Goal: Use online tool/utility: Use online tool/utility

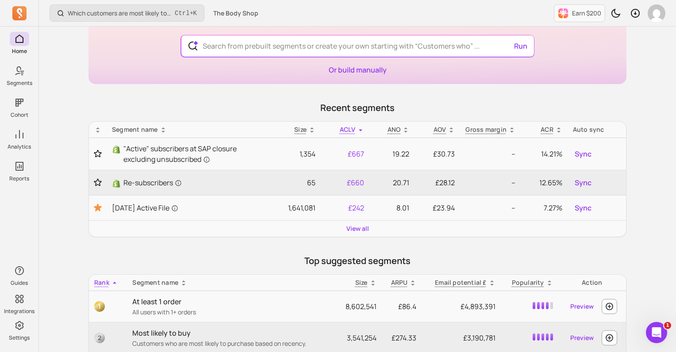
scroll to position [71, 0]
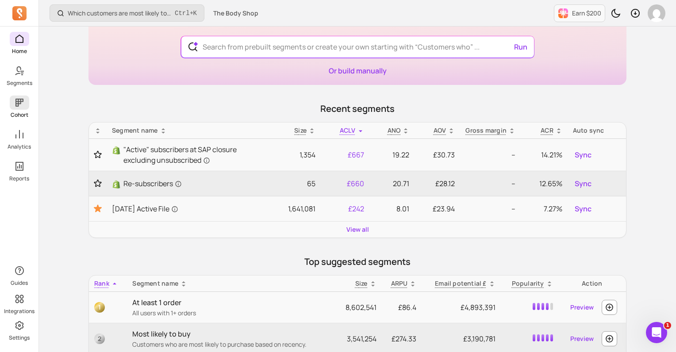
click at [23, 107] on icon at bounding box center [19, 102] width 11 height 11
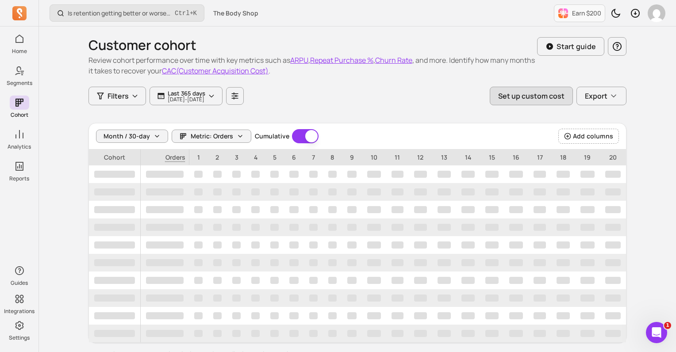
click at [509, 91] on button "Set up custom cost" at bounding box center [531, 96] width 83 height 19
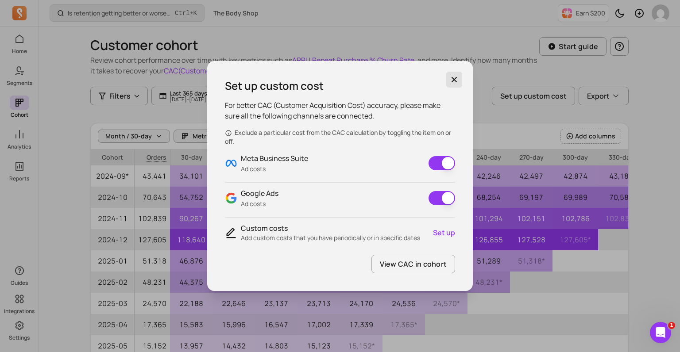
click at [448, 77] on button "button" at bounding box center [454, 80] width 16 height 16
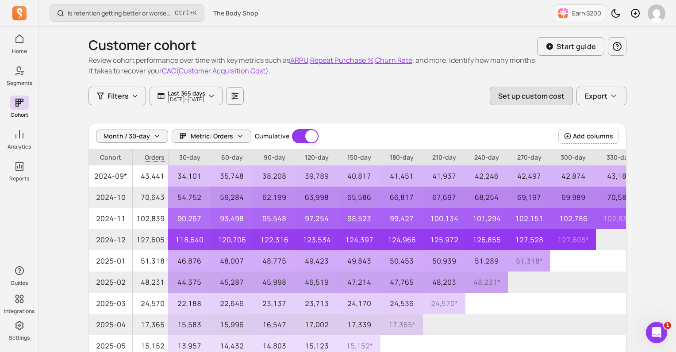
click at [556, 104] on button "Set up custom cost" at bounding box center [531, 96] width 83 height 19
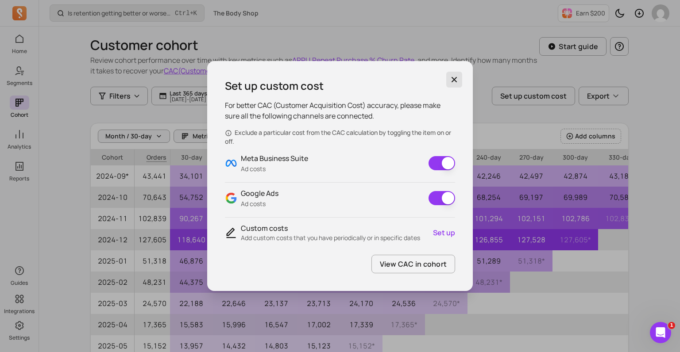
click at [451, 85] on button "button" at bounding box center [454, 80] width 16 height 16
